Goal: Complete application form: Complete application form

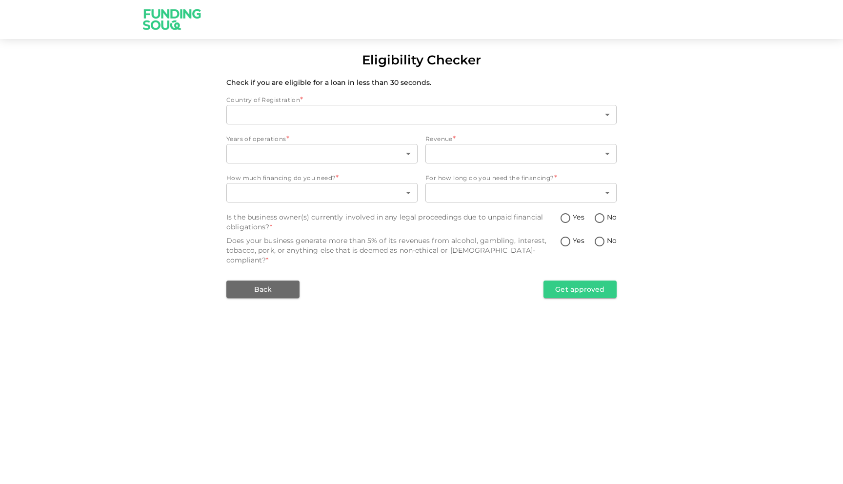
type input "1"
click at [274, 154] on body "Eligibility Checker Check if you are eligible for a loan in less than 30 second…" at bounding box center [421, 242] width 843 height 484
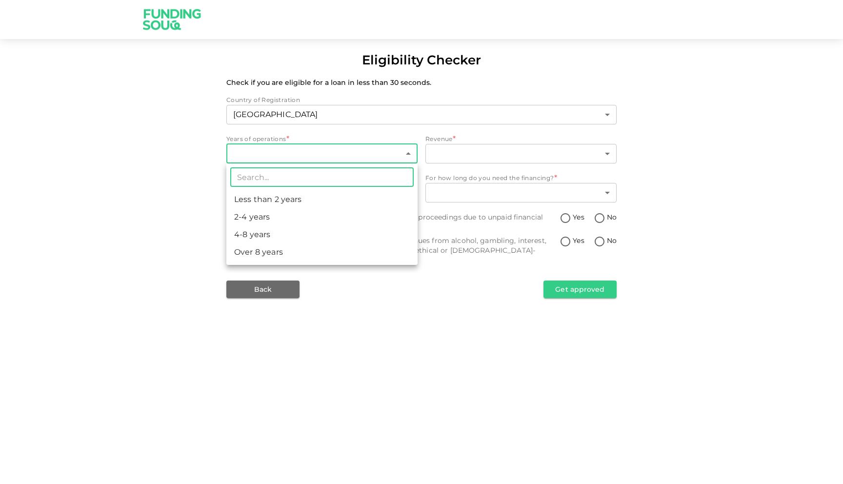
click at [268, 227] on li "4-8 years" at bounding box center [321, 235] width 191 height 18
type input "3"
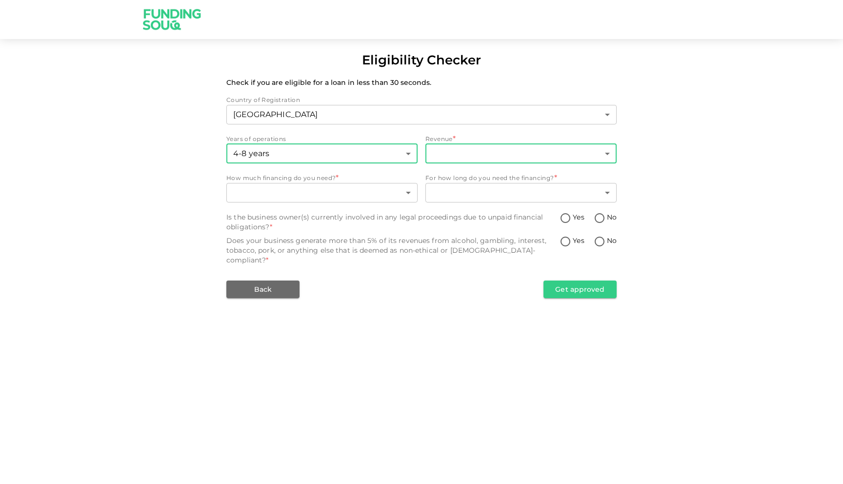
click at [478, 144] on body "Eligibility Checker Check if you are eligible for a loan in less than 30 second…" at bounding box center [421, 242] width 843 height 484
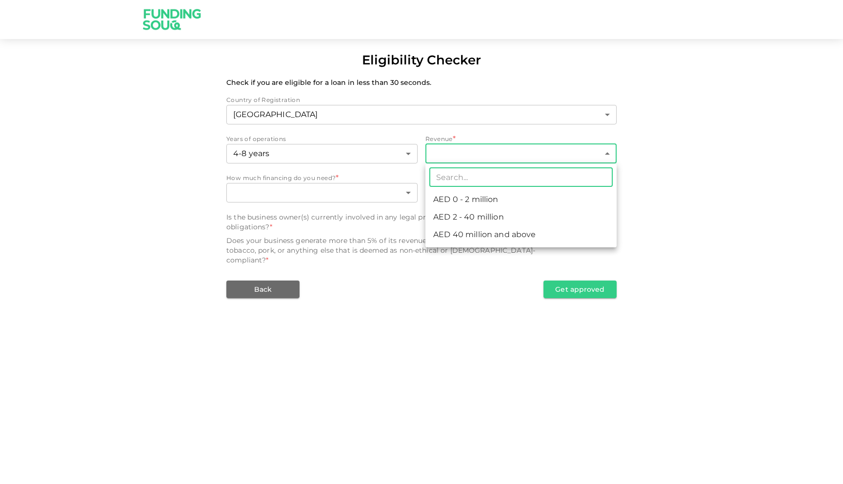
click at [461, 206] on li "AED 0 - 2 million" at bounding box center [520, 200] width 191 height 18
type input "1"
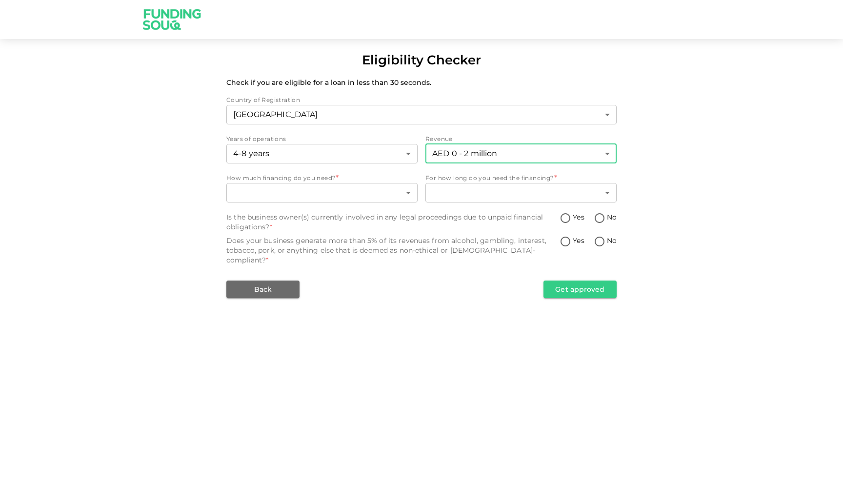
click at [386, 207] on div "Country of Registration United Arab Emirates 1 ​ Years of operations 4-8 years …" at bounding box center [421, 196] width 390 height 203
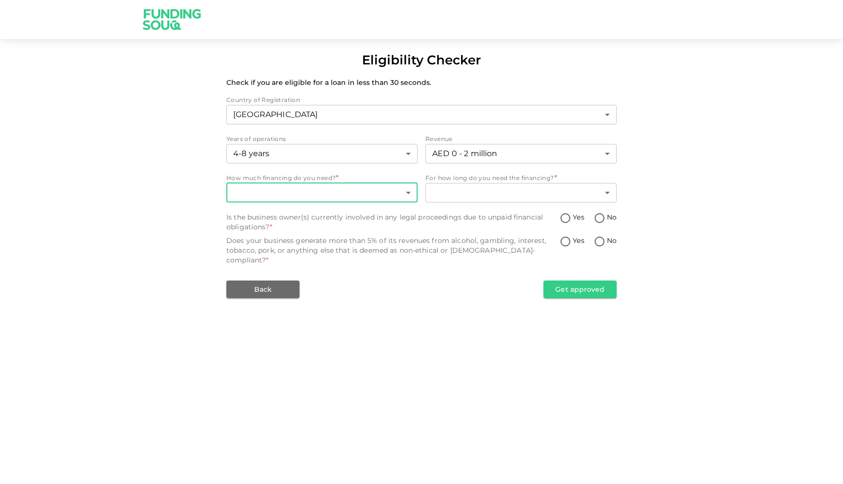
click at [391, 196] on body "Eligibility Checker Check if you are eligible for a loan in less than 30 second…" at bounding box center [421, 242] width 843 height 484
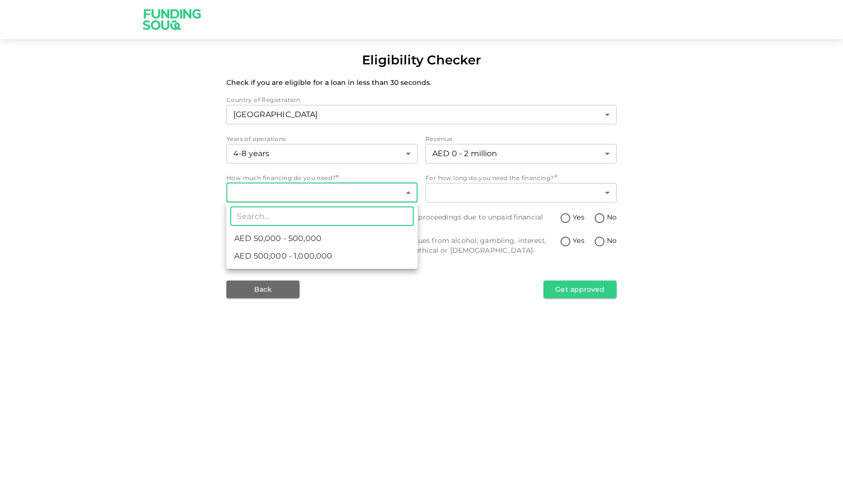
click at [297, 237] on span "AED 50,000 - 500,000" at bounding box center [277, 239] width 87 height 12
type input "1"
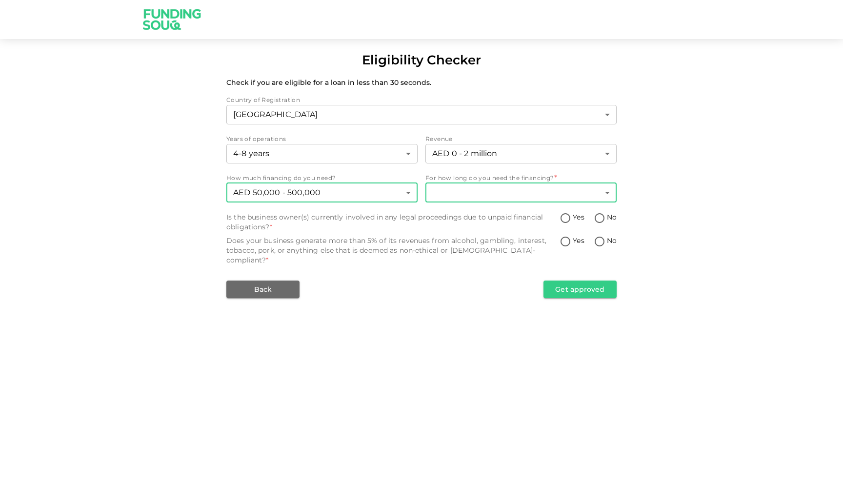
click at [489, 187] on body "Eligibility Checker Check if you are eligible for a loan in less than 30 second…" at bounding box center [421, 242] width 843 height 484
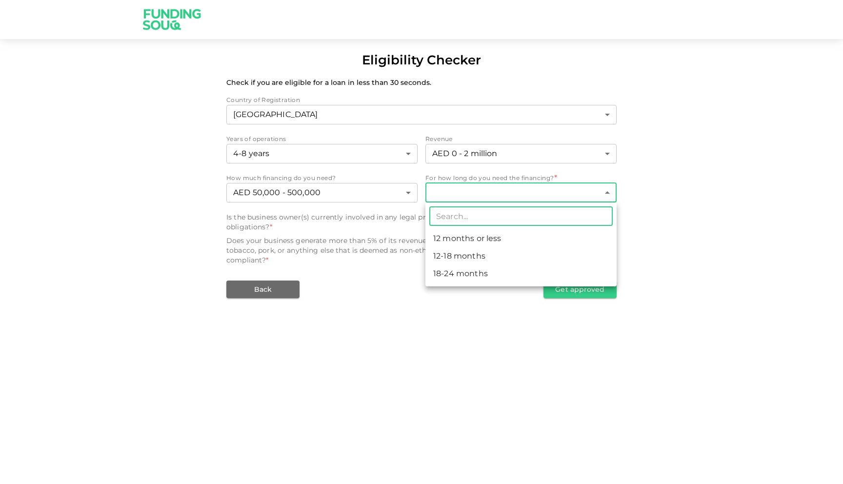
click at [460, 262] on li "12-18 months" at bounding box center [520, 256] width 191 height 18
type input "2"
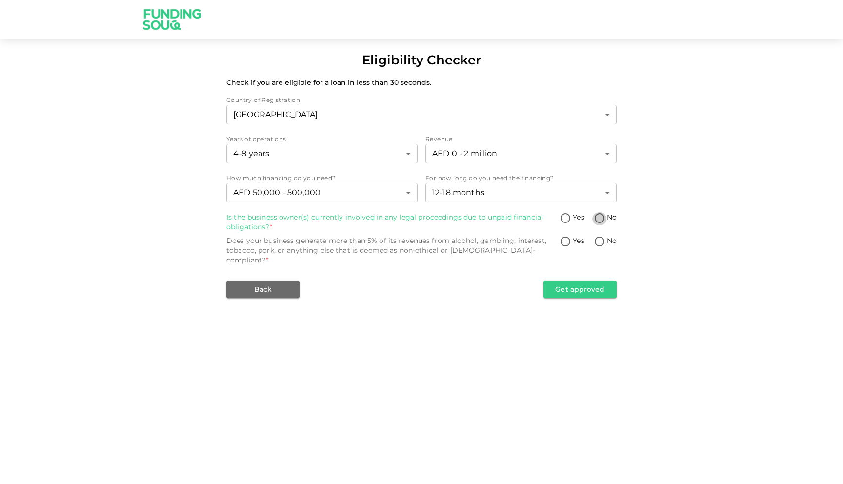
click at [603, 216] on input "No" at bounding box center [599, 218] width 15 height 13
radio input "true"
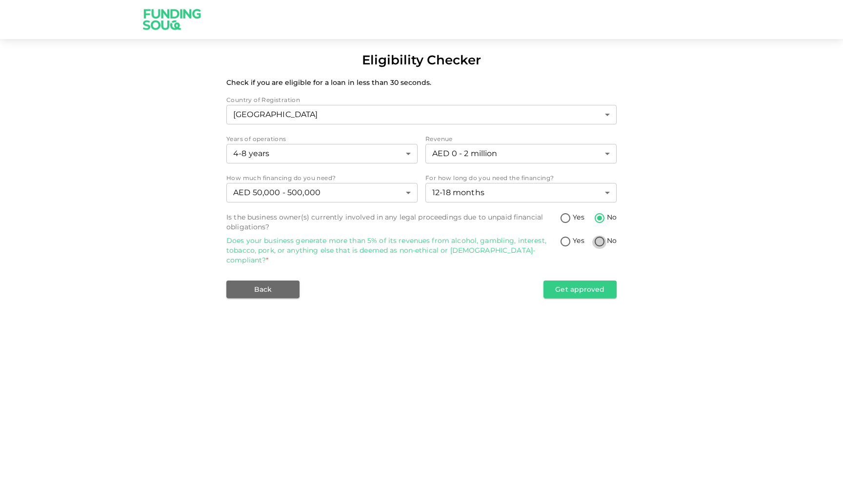
click at [603, 238] on input "No" at bounding box center [599, 242] width 15 height 13
radio input "true"
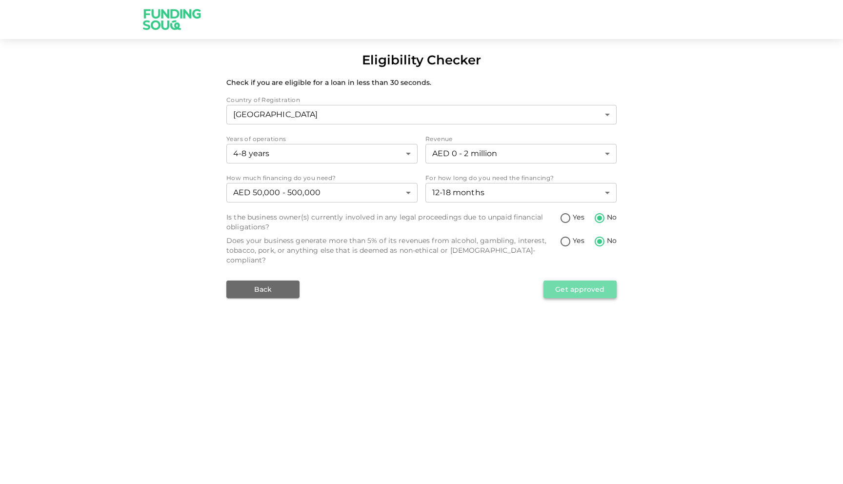
click at [591, 281] on button "Get approved" at bounding box center [579, 290] width 73 height 18
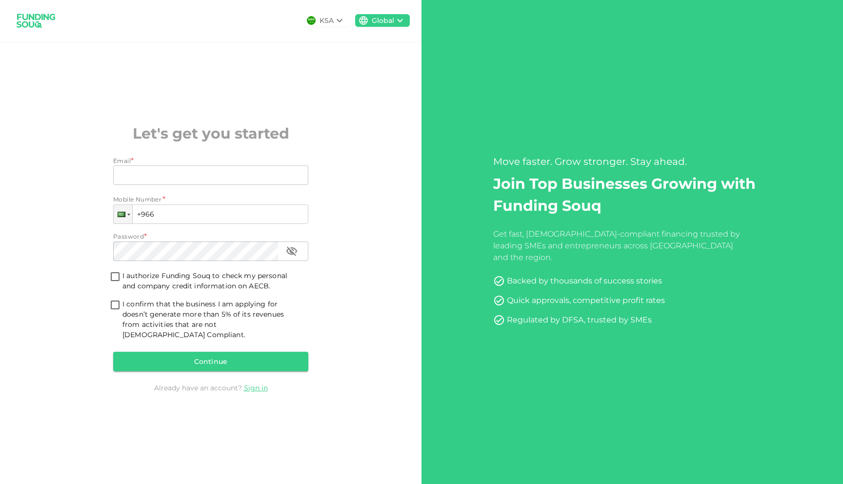
click at [339, 47] on div "KSA Global Let's get you started Email * Email Email Mobile Number * Phone +966…" at bounding box center [211, 242] width 422 height 484
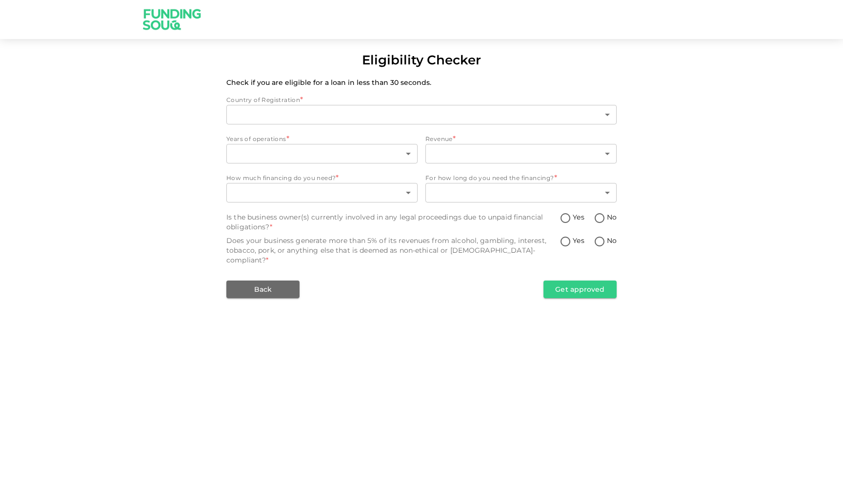
type input "1"
